Goal: Communication & Community: Answer question/provide support

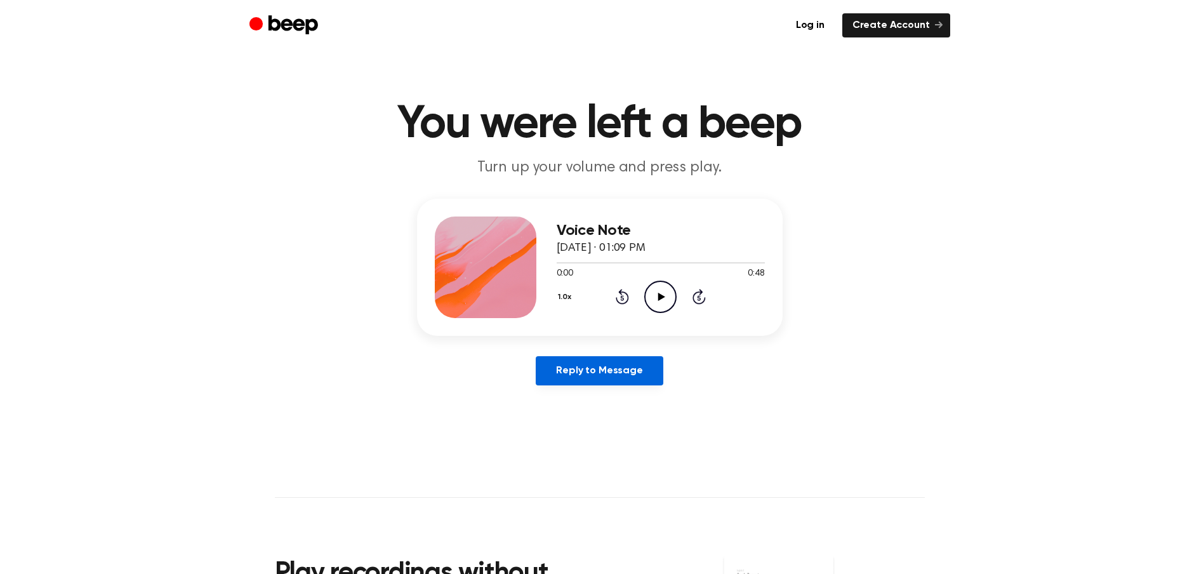
click at [631, 374] on link "Reply to Message" at bounding box center [599, 370] width 127 height 29
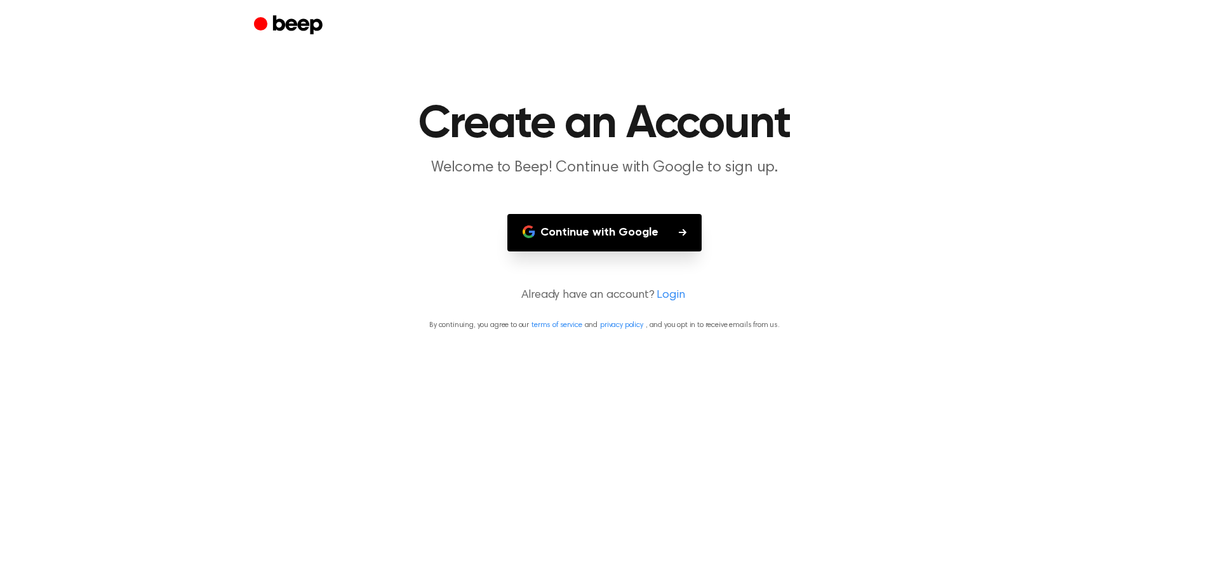
click at [597, 233] on button "Continue with Google" at bounding box center [604, 232] width 194 height 37
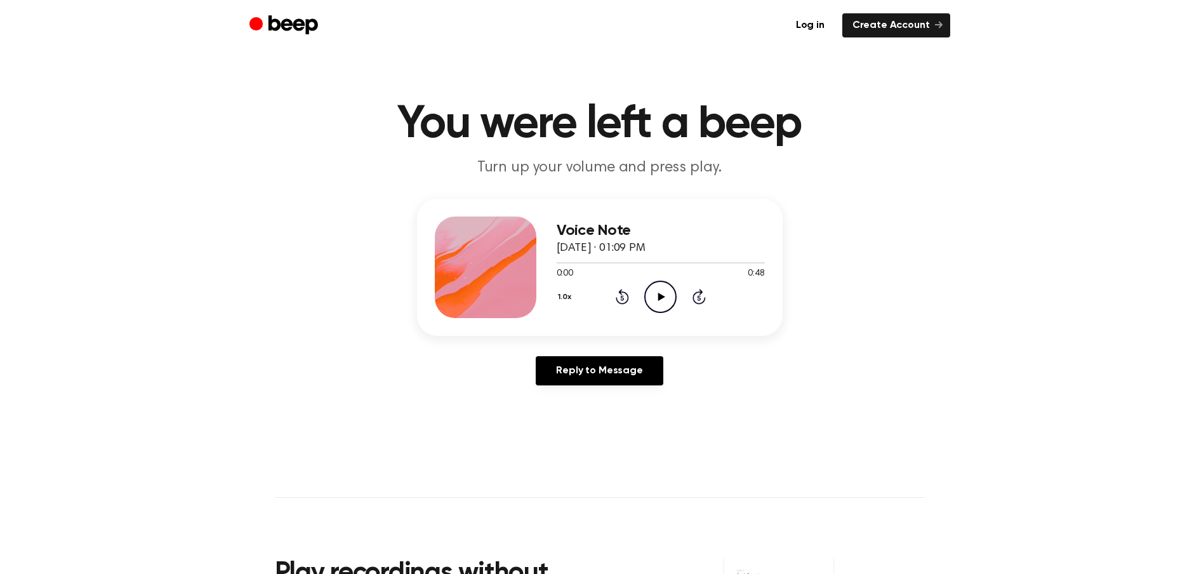
click at [654, 290] on icon "Play Audio" at bounding box center [660, 297] width 32 height 32
click at [658, 290] on icon "Play Audio" at bounding box center [660, 297] width 32 height 32
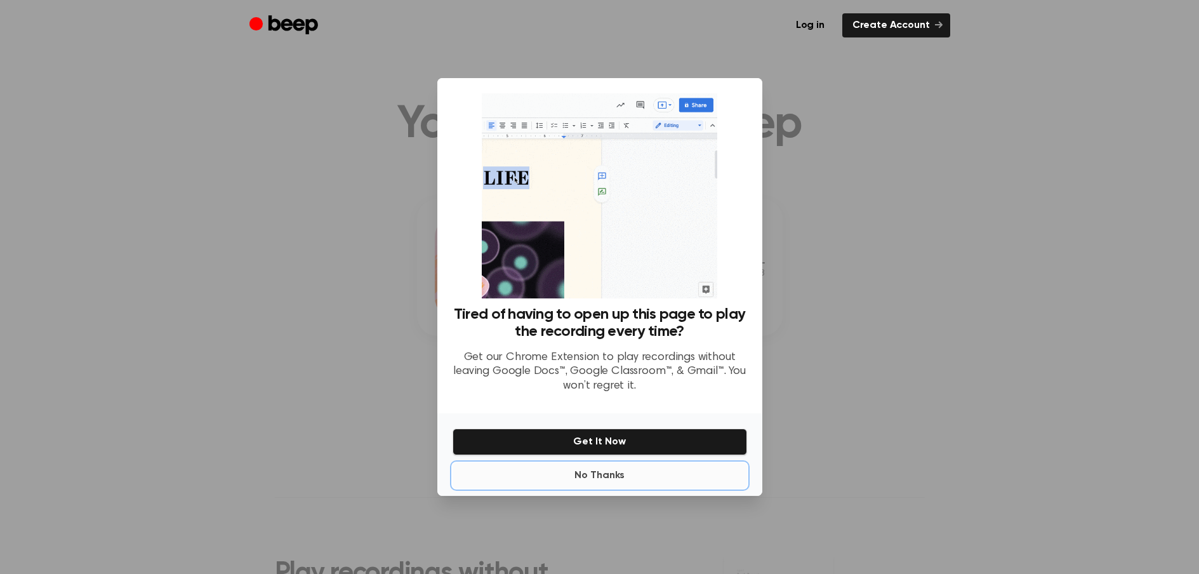
click at [611, 475] on button "No Thanks" at bounding box center [600, 475] width 295 height 25
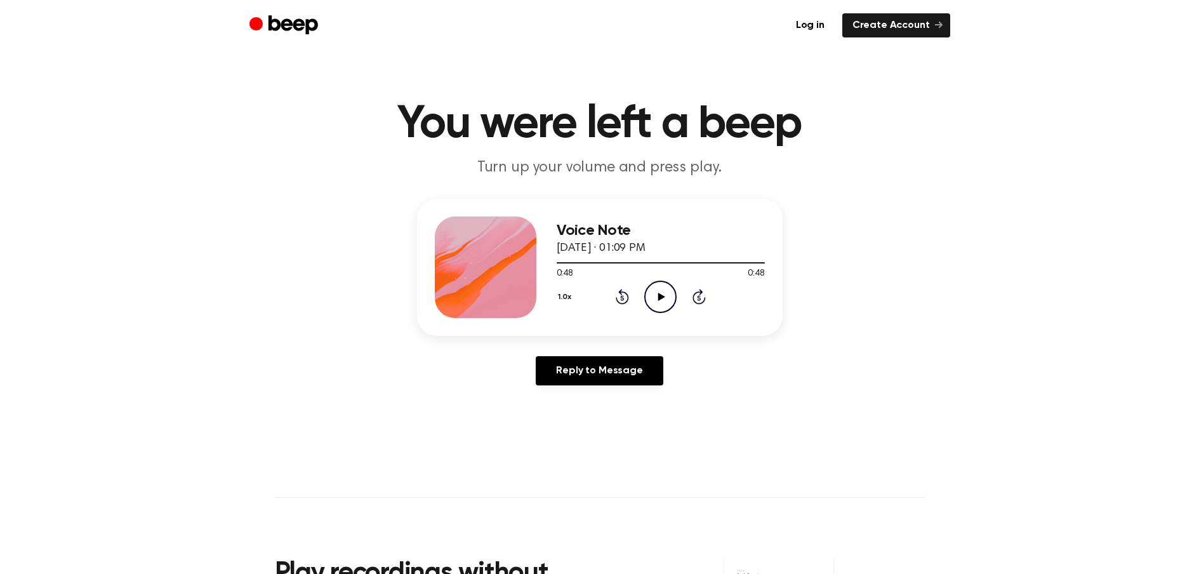
click at [663, 288] on icon "Play Audio" at bounding box center [660, 297] width 32 height 32
